Goal: Information Seeking & Learning: Check status

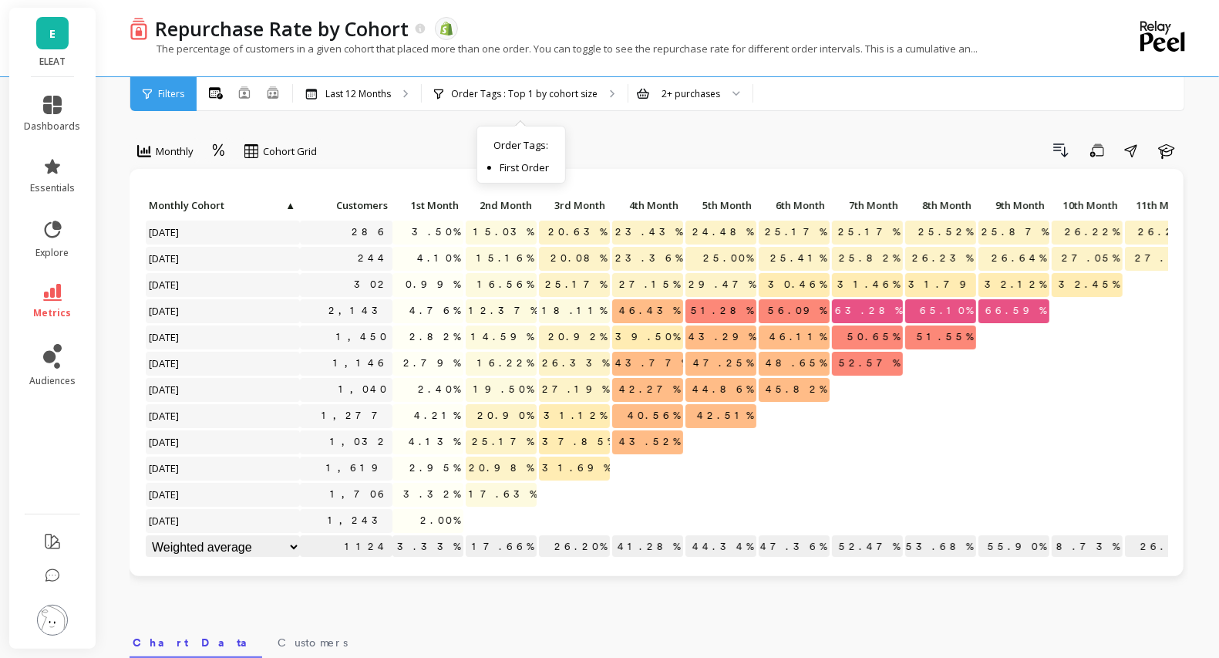
click at [449, 121] on div "Monthly Cohort Grid Drill Down Save Share Learn Click to create an audience 286…" at bounding box center [659, 650] width 1058 height 1177
click at [451, 95] on p "Order Tags : Top 1 by cohort size" at bounding box center [524, 94] width 146 height 12
click at [373, 89] on p "Last 12 Months" at bounding box center [358, 94] width 66 height 12
click at [690, 99] on div "2+ purchases" at bounding box center [690, 93] width 59 height 15
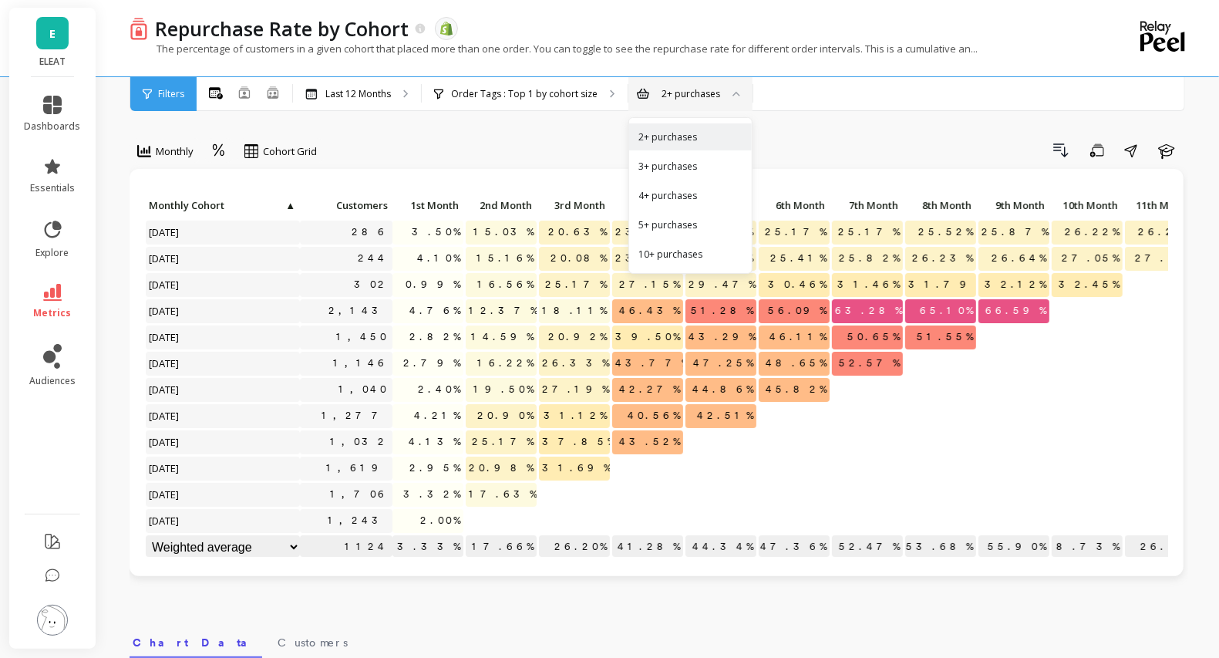
click at [690, 99] on div "2+ purchases" at bounding box center [690, 93] width 59 height 15
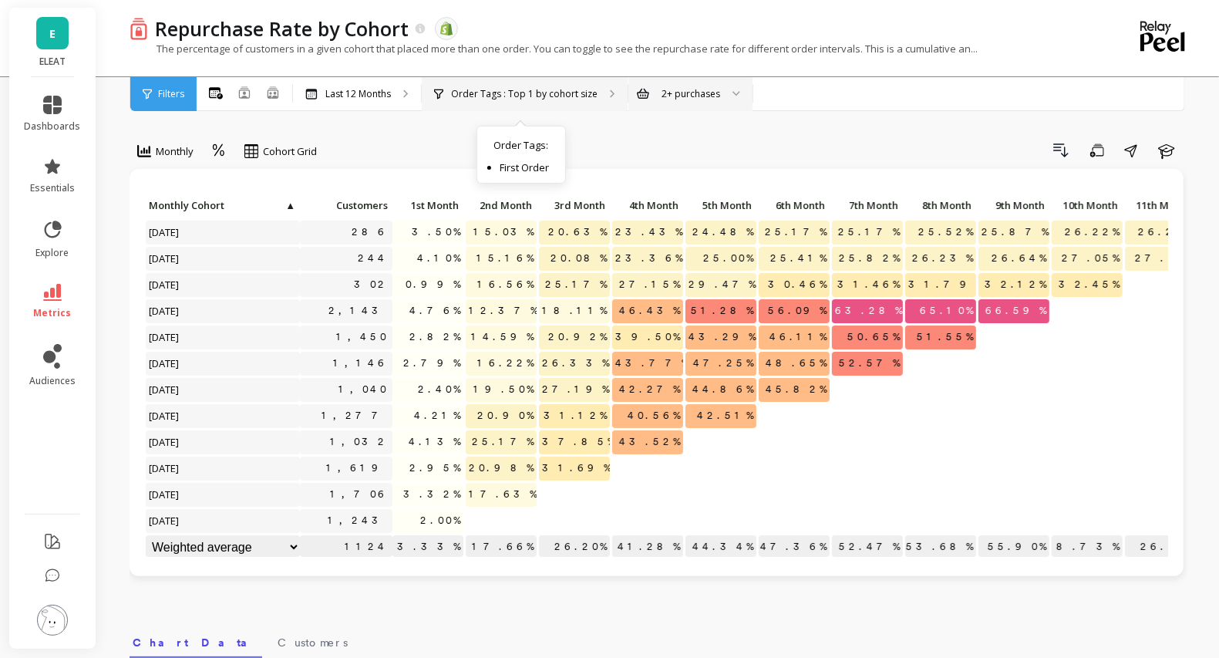
click at [522, 90] on p "Order Tags : Top 1 by cohort size" at bounding box center [524, 94] width 146 height 12
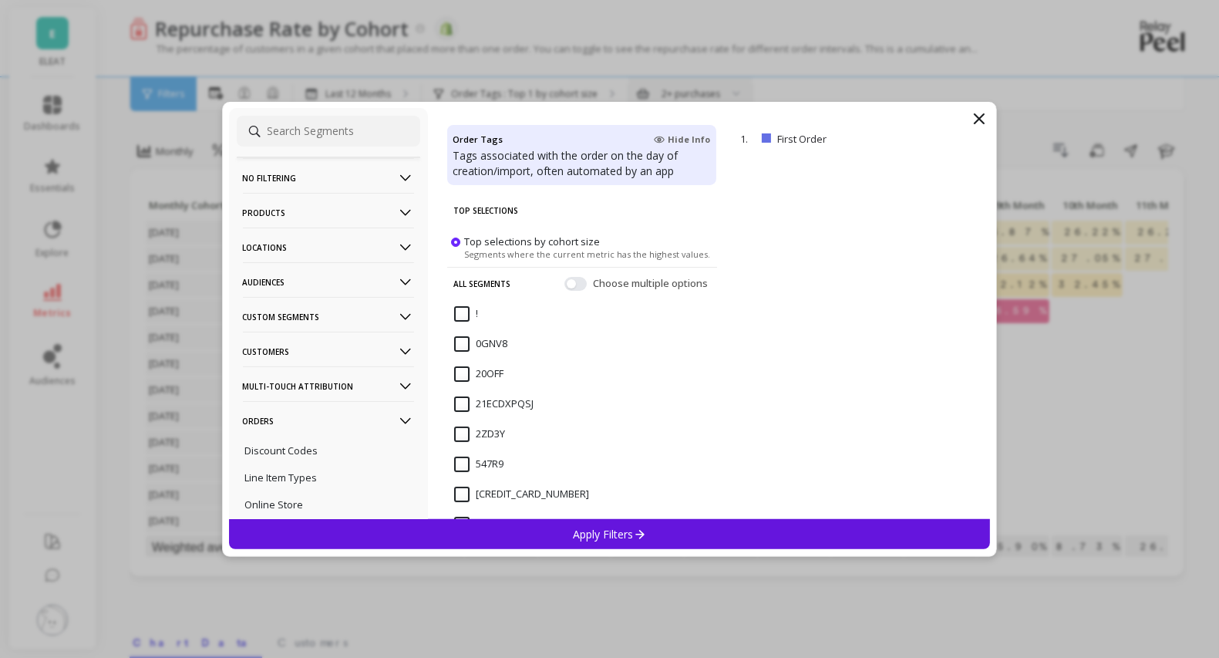
click at [356, 175] on p "No filtering" at bounding box center [328, 177] width 171 height 39
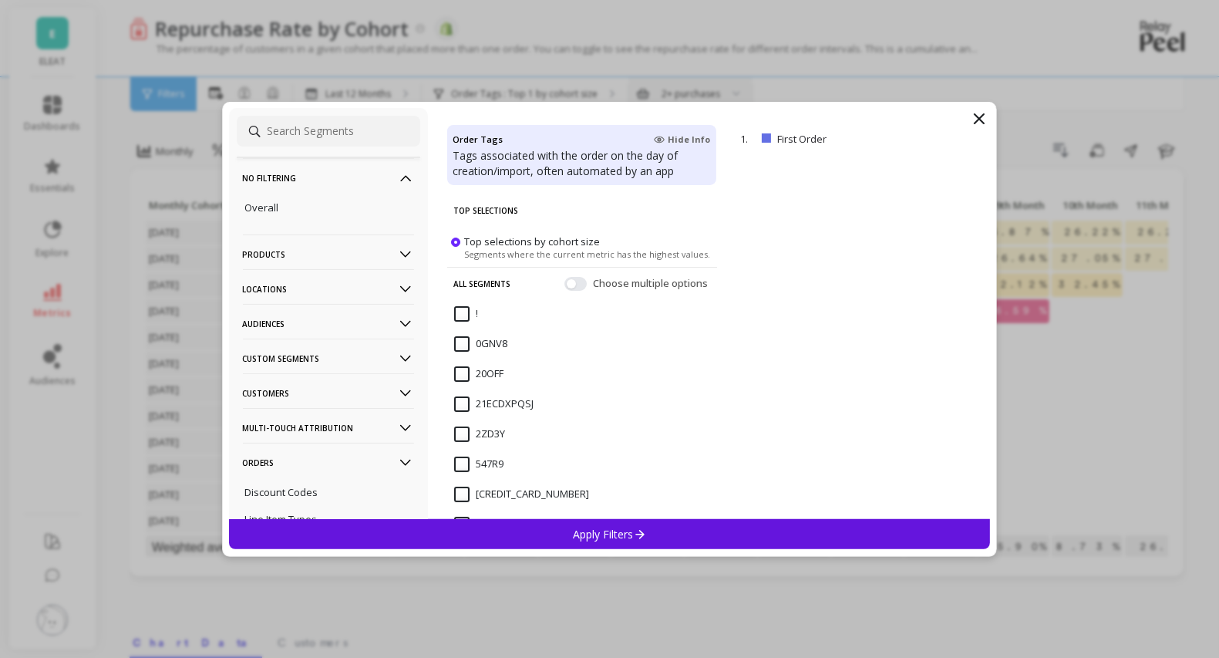
click at [356, 175] on p "No filtering" at bounding box center [328, 177] width 171 height 39
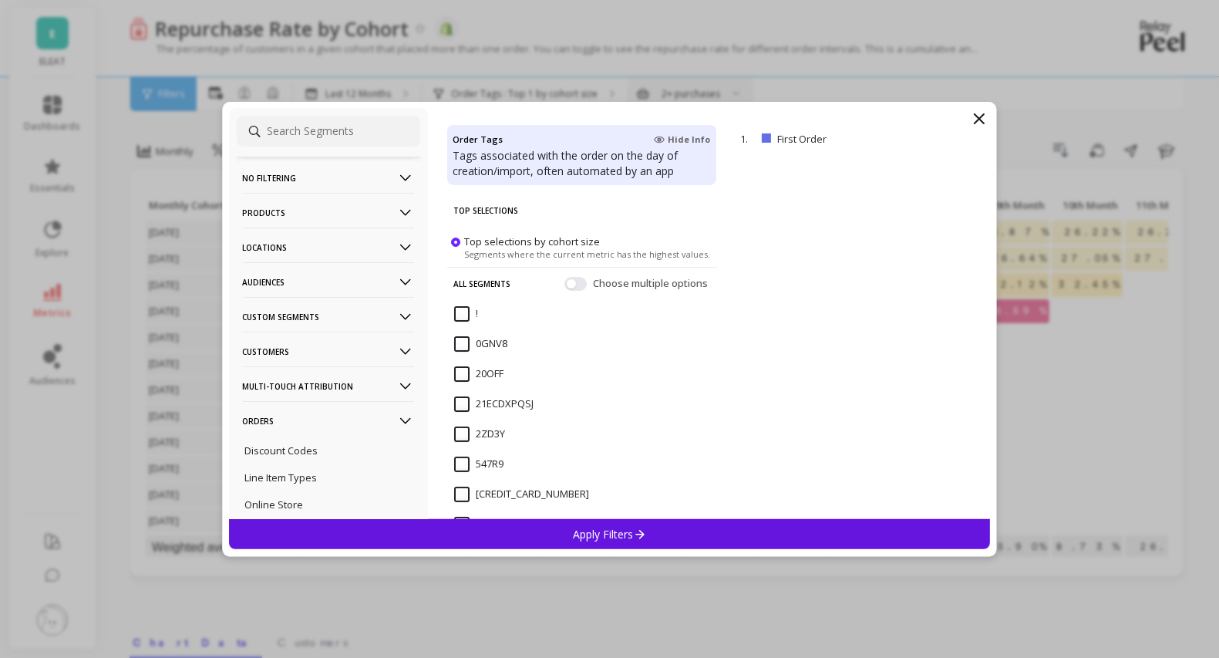
click at [335, 284] on p "Audiences" at bounding box center [328, 281] width 171 height 39
click at [294, 335] on p "Bimuno Exclusion" at bounding box center [286, 338] width 82 height 14
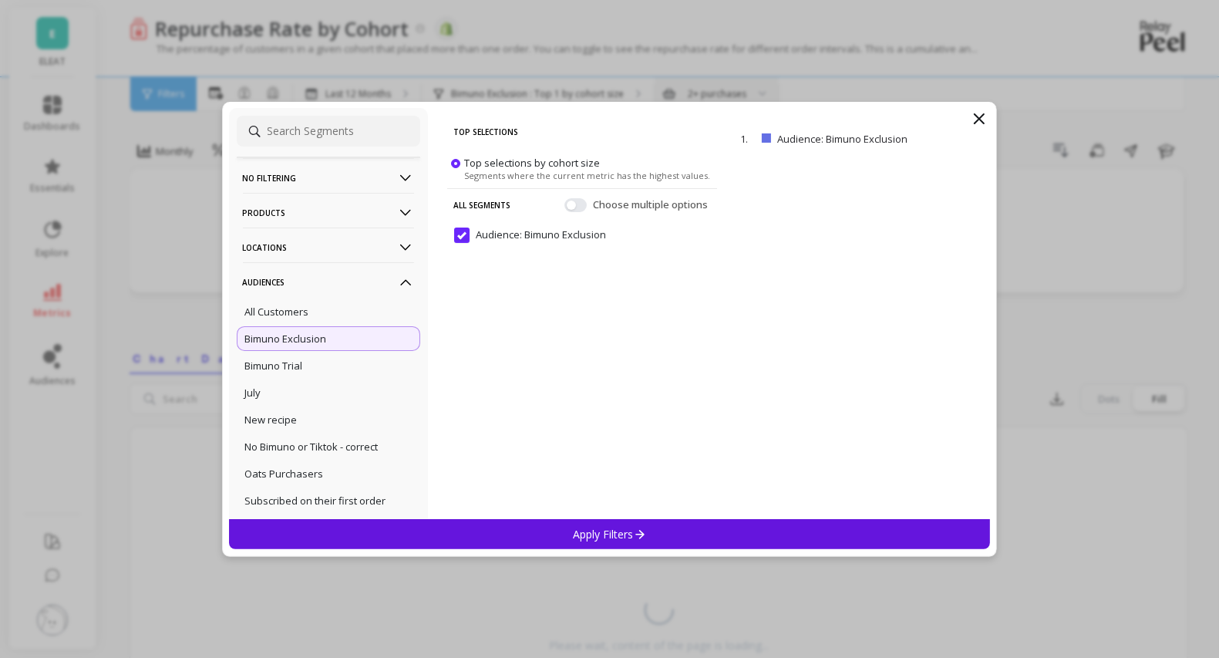
click at [624, 530] on p "Apply Filters" at bounding box center [609, 534] width 73 height 15
